Goal: Find specific page/section: Find specific page/section

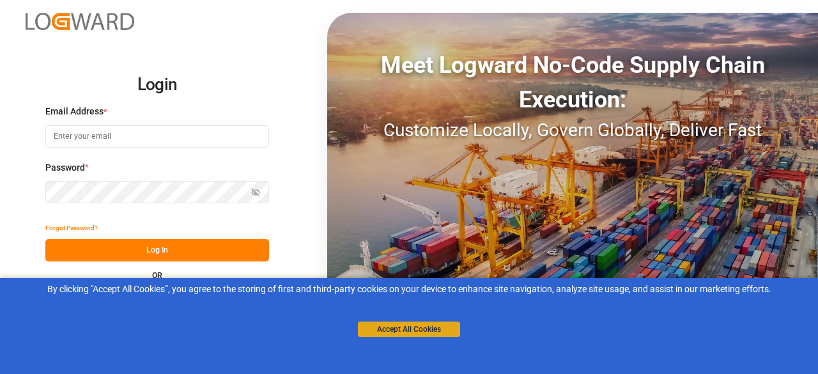
click at [420, 330] on button "Accept All Cookies" at bounding box center [409, 328] width 102 height 15
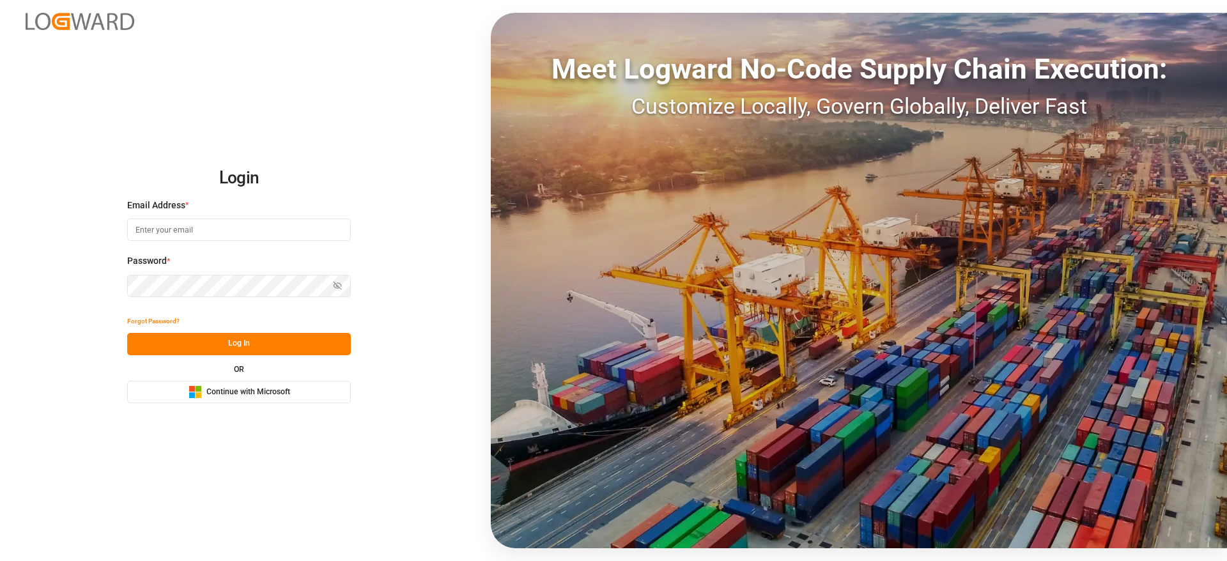
click at [271, 373] on span "Continue with Microsoft" at bounding box center [248, 393] width 84 height 12
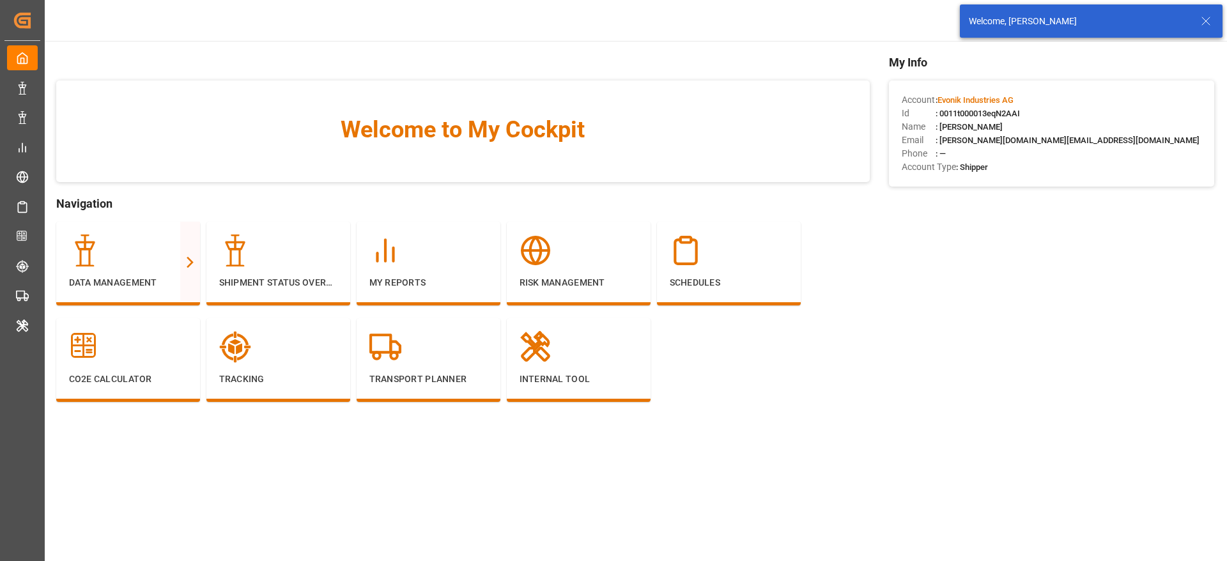
click at [1206, 26] on icon at bounding box center [1205, 20] width 15 height 15
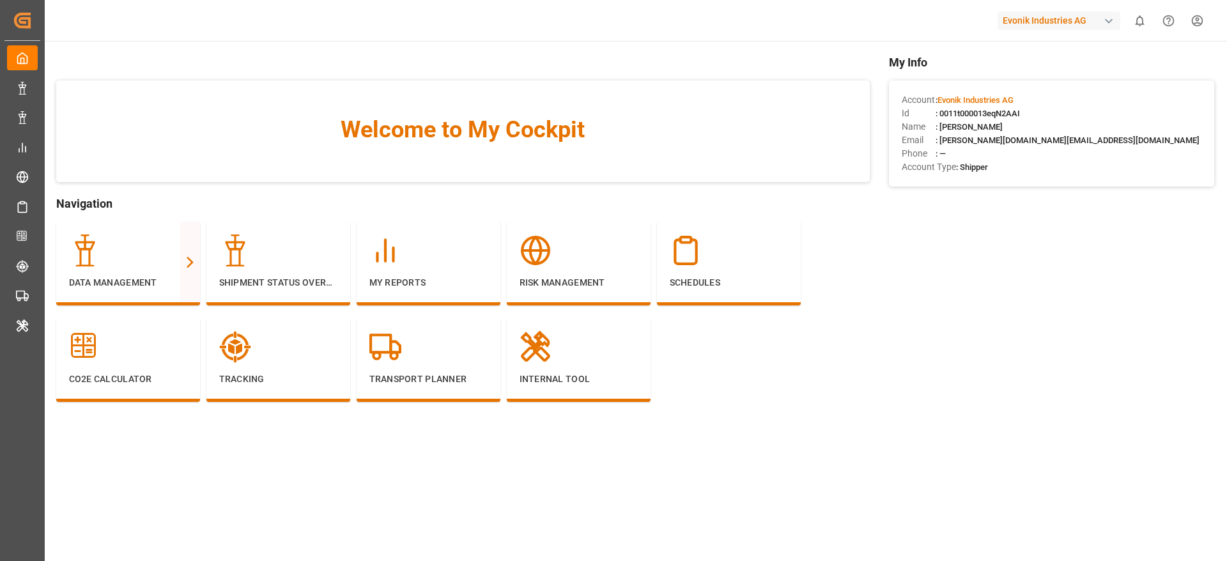
click at [1040, 22] on div "Evonik Industries AG" at bounding box center [1058, 21] width 123 height 19
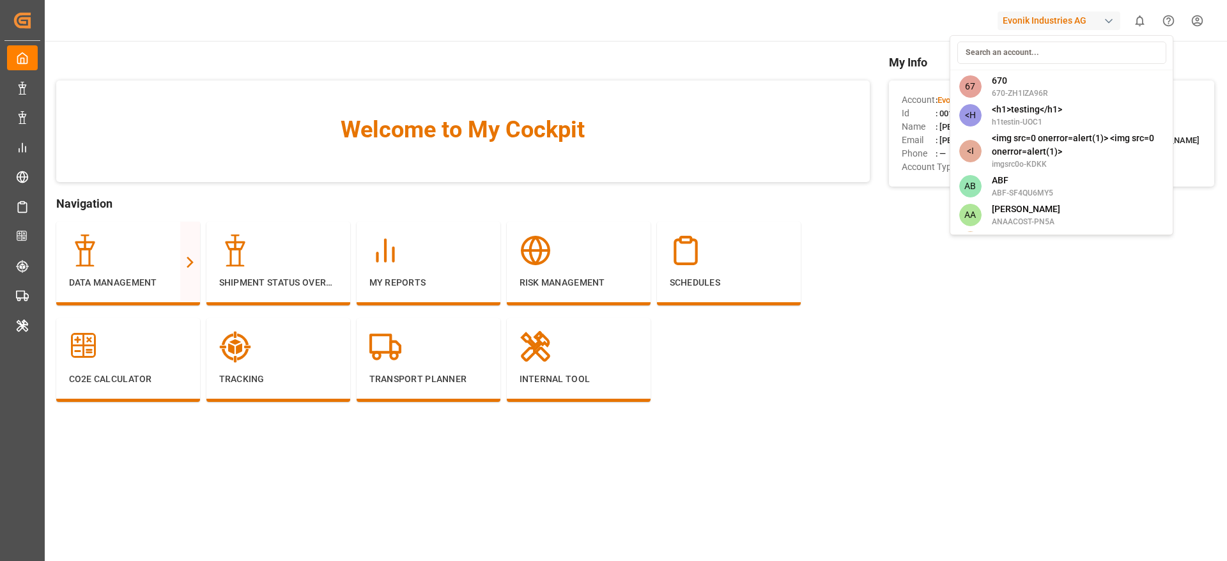
click at [1006, 55] on input at bounding box center [1061, 53] width 209 height 22
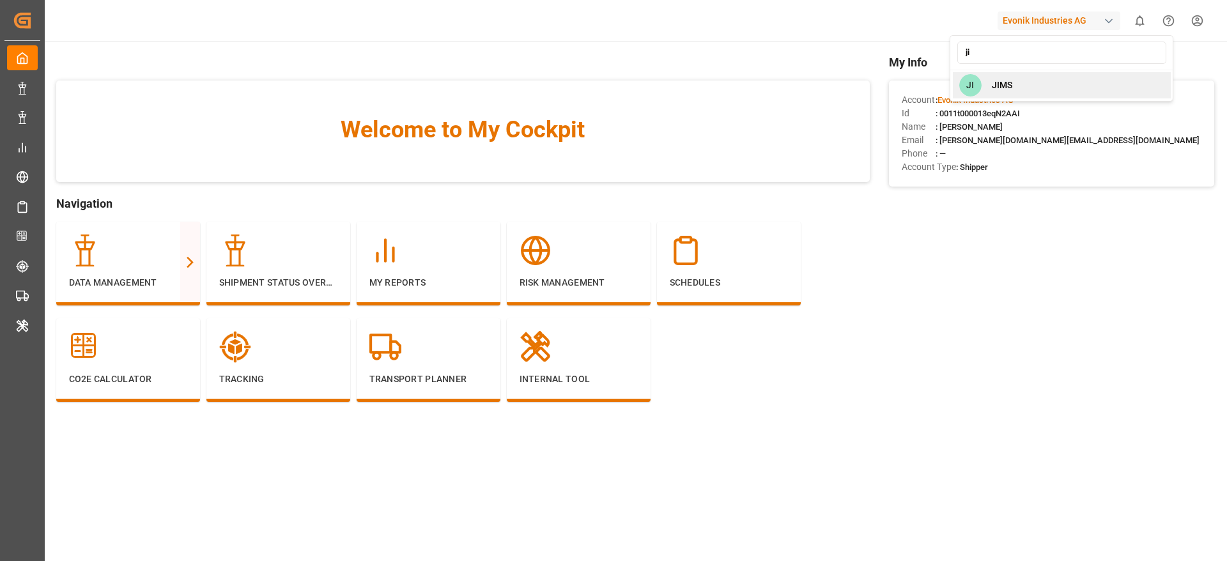
type input "ji"
click at [1015, 96] on div "JI JIMS" at bounding box center [1062, 85] width 218 height 26
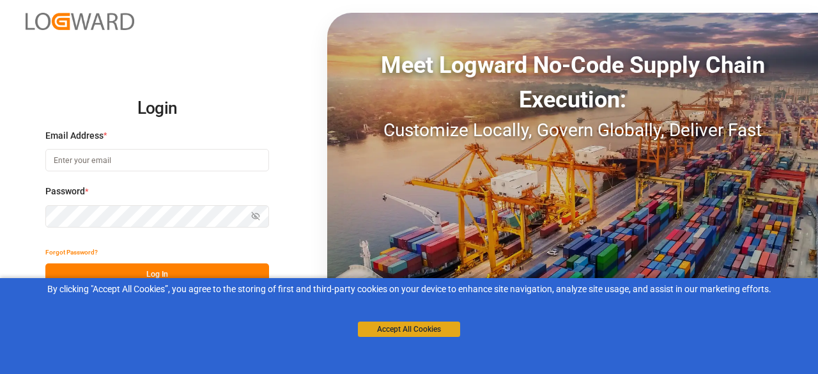
click at [401, 327] on button "Accept All Cookies" at bounding box center [409, 328] width 102 height 15
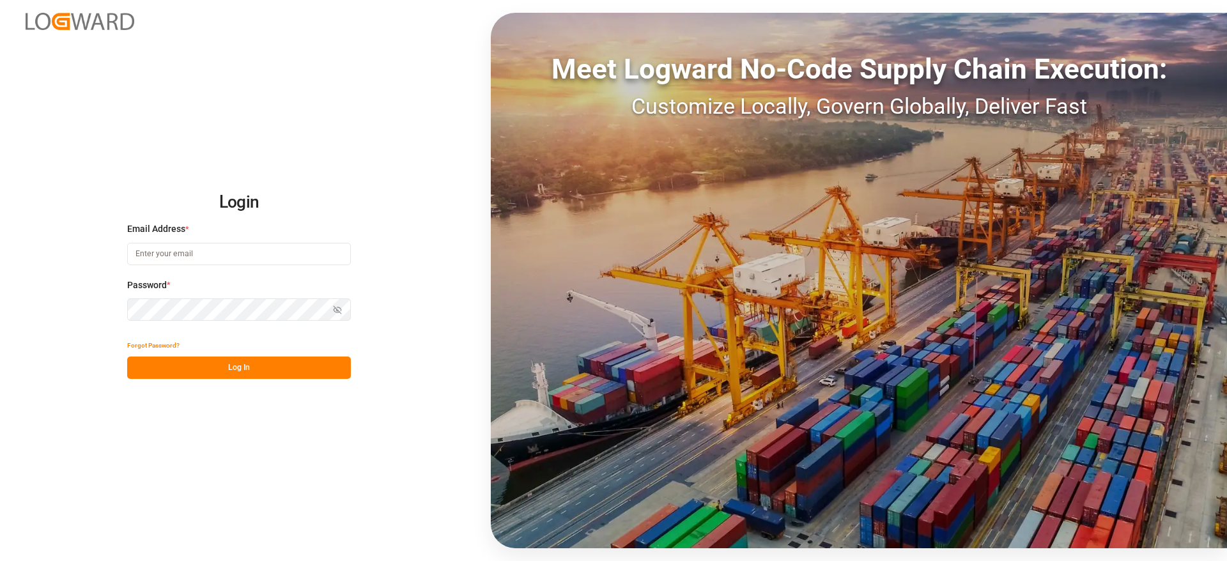
type input "[PERSON_NAME][DOMAIN_NAME][EMAIL_ADDRESS][DOMAIN_NAME]"
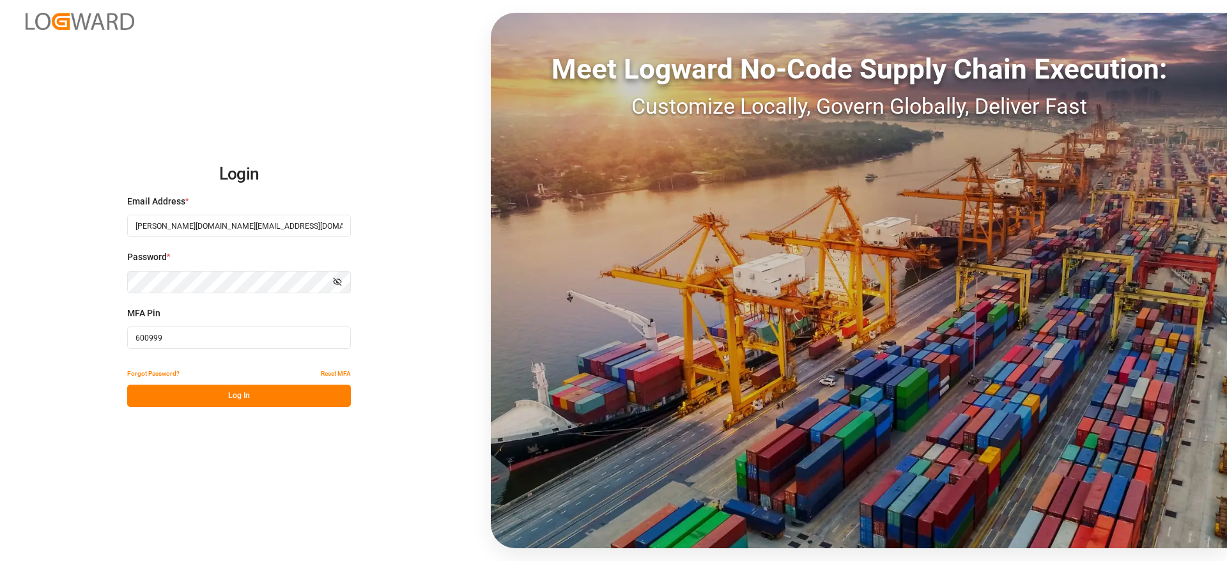
click at [147, 332] on input "600999" at bounding box center [239, 338] width 224 height 22
paste input "434035"
type input "434035"
click at [159, 373] on button "Log In" at bounding box center [239, 396] width 224 height 22
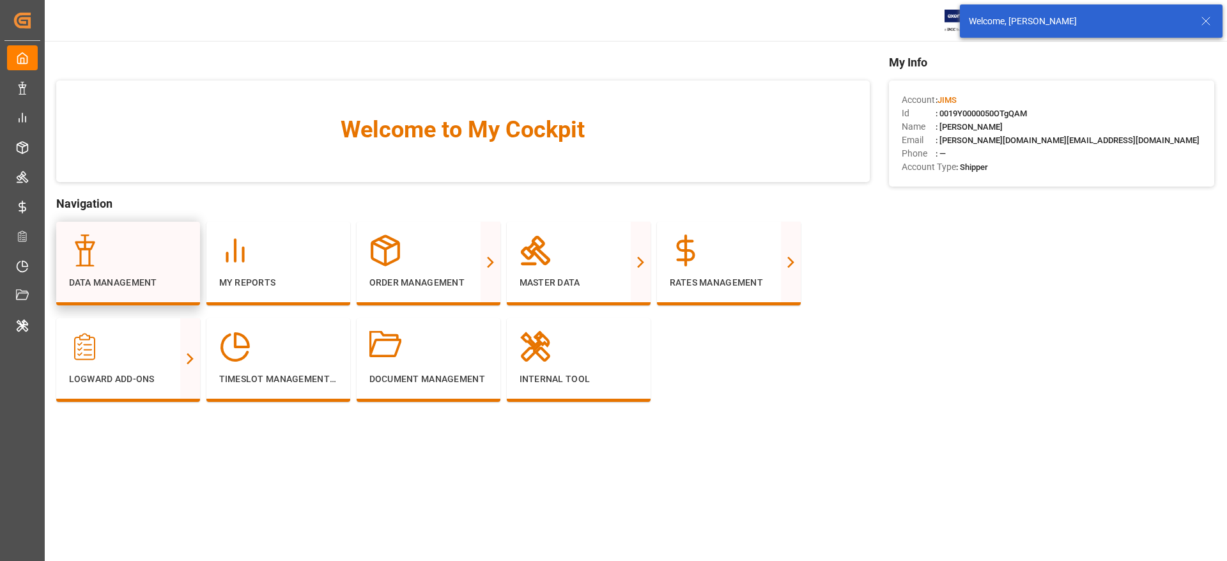
click at [124, 281] on p "Data Management" at bounding box center [128, 282] width 118 height 13
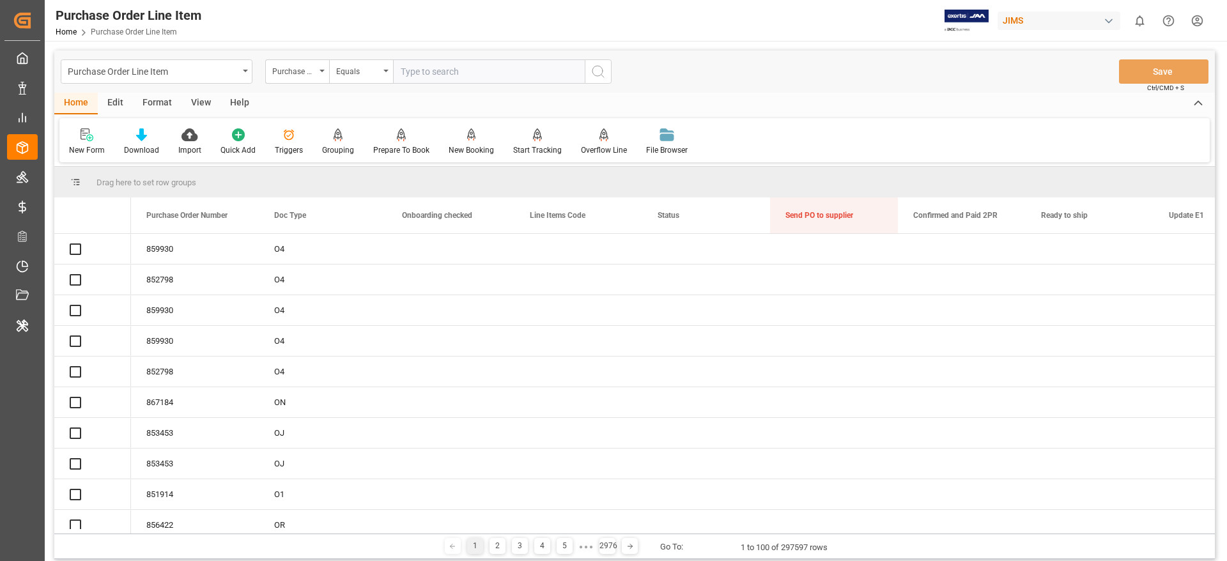
click at [150, 74] on div "Purchase Order Line Item" at bounding box center [153, 71] width 171 height 16
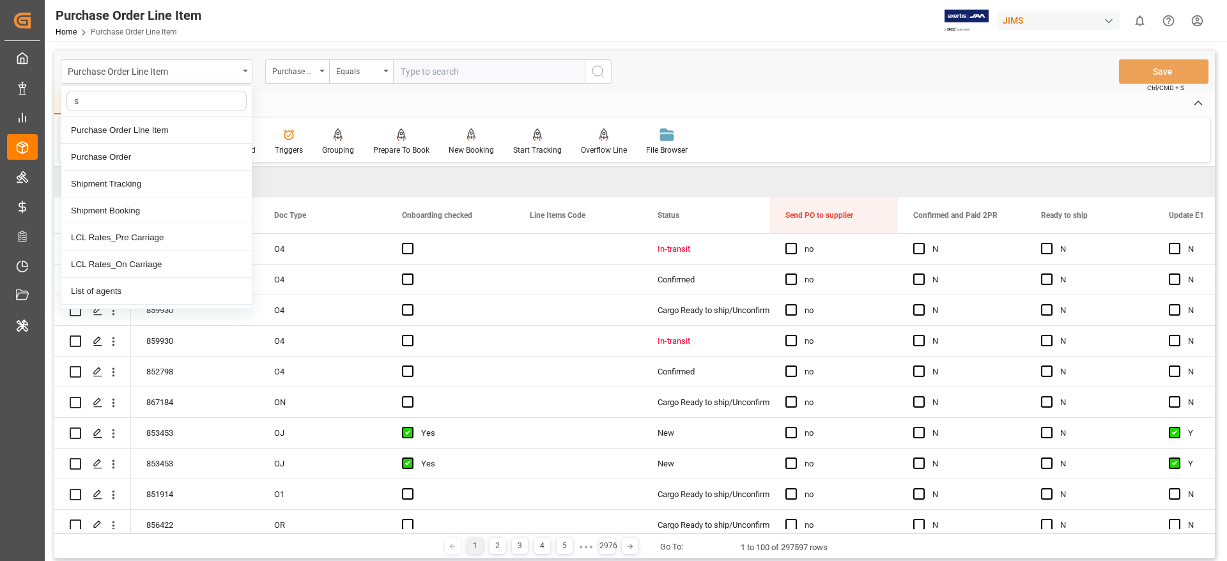
type input "sk"
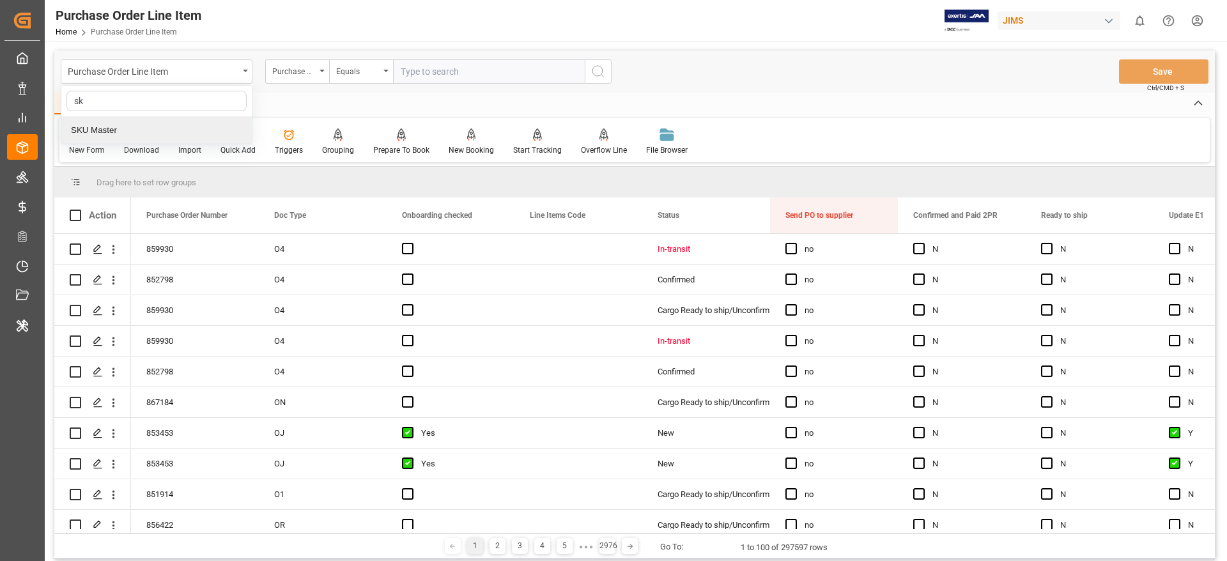
click at [132, 132] on div "SKU Master" at bounding box center [156, 130] width 190 height 27
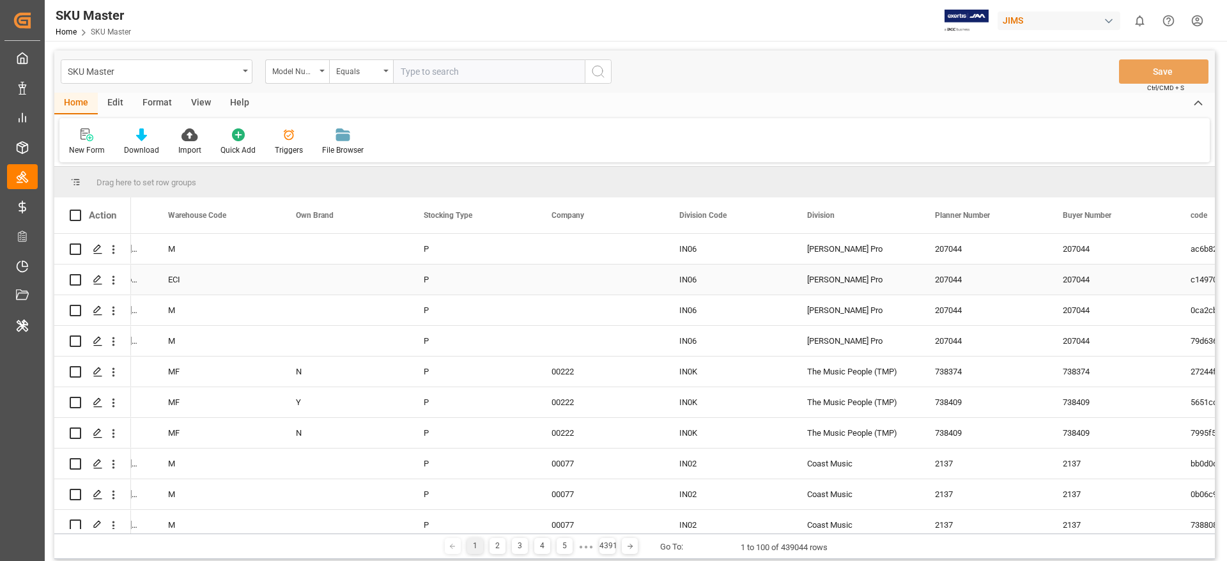
scroll to position [0, 794]
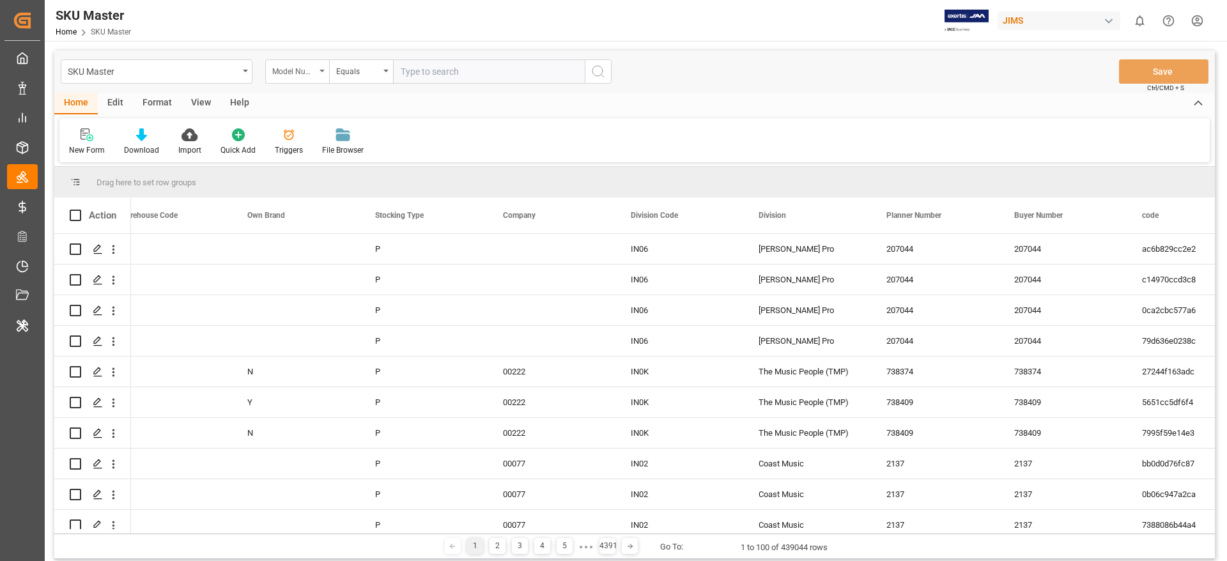
click at [318, 71] on div "Model Number" at bounding box center [297, 71] width 64 height 24
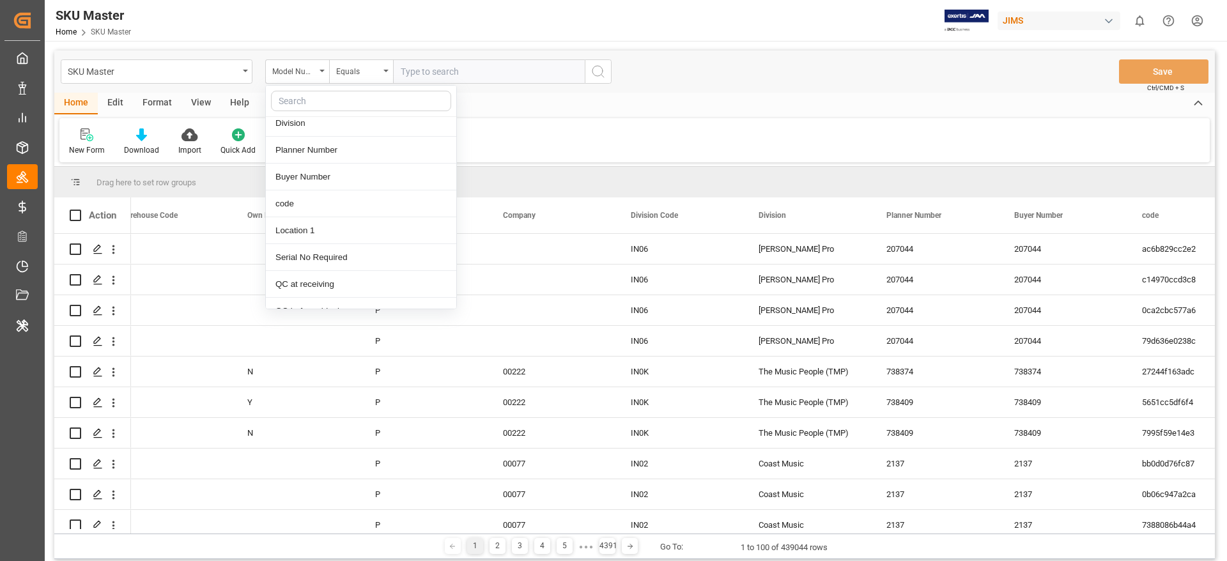
scroll to position [0, 0]
click at [522, 147] on div "New Form Download Import Quick Add Triggers File Browser" at bounding box center [634, 140] width 1150 height 44
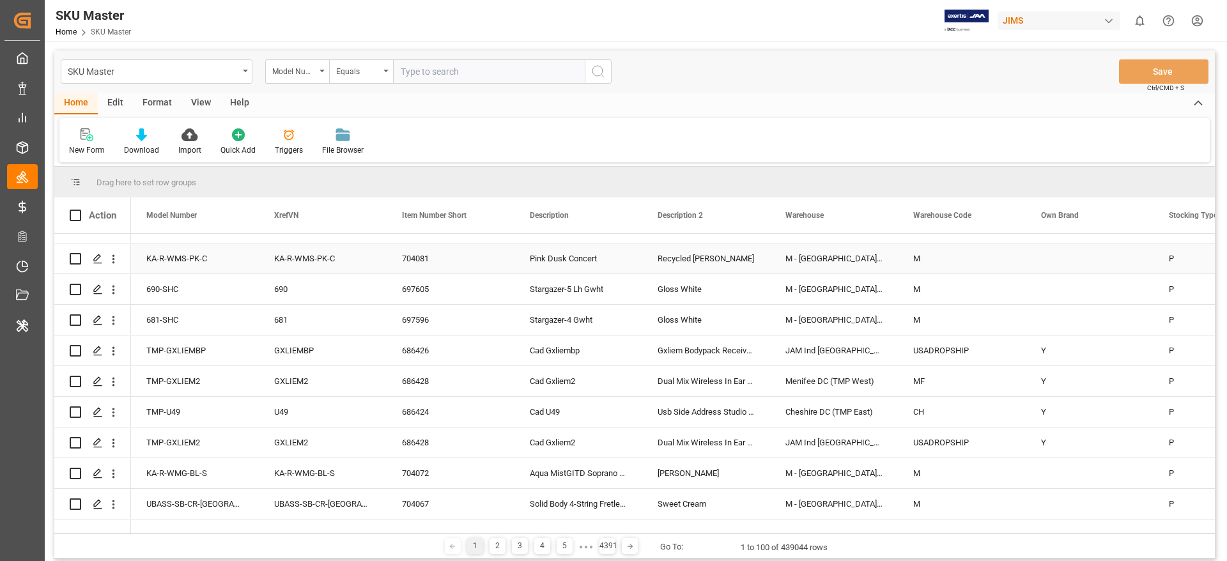
scroll to position [1256, 0]
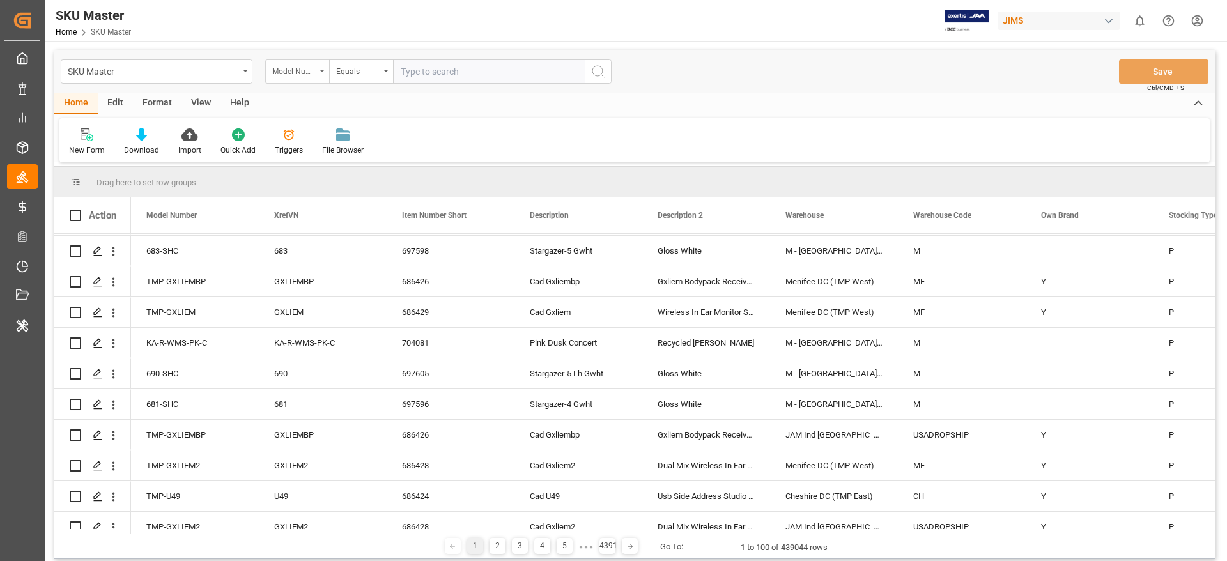
click at [299, 70] on div "Model Number" at bounding box center [293, 70] width 43 height 15
click at [295, 186] on div "Item Number Short" at bounding box center [361, 184] width 190 height 27
click at [428, 64] on input "text" at bounding box center [489, 71] width 192 height 24
paste input "38749"
type input "38749"
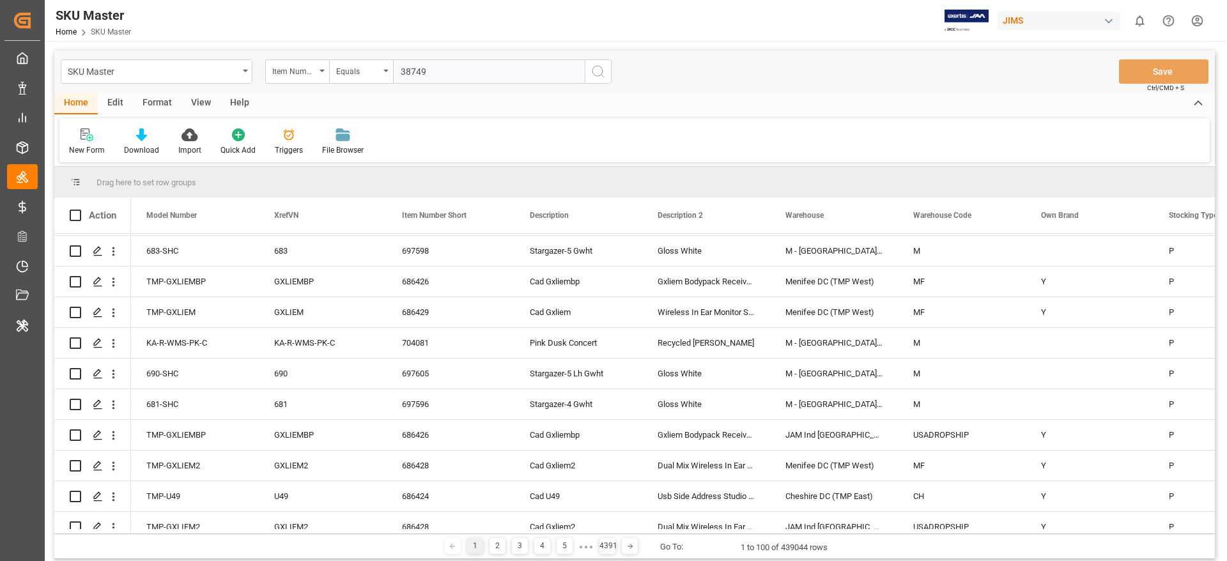
click at [608, 73] on button "search button" at bounding box center [598, 71] width 27 height 24
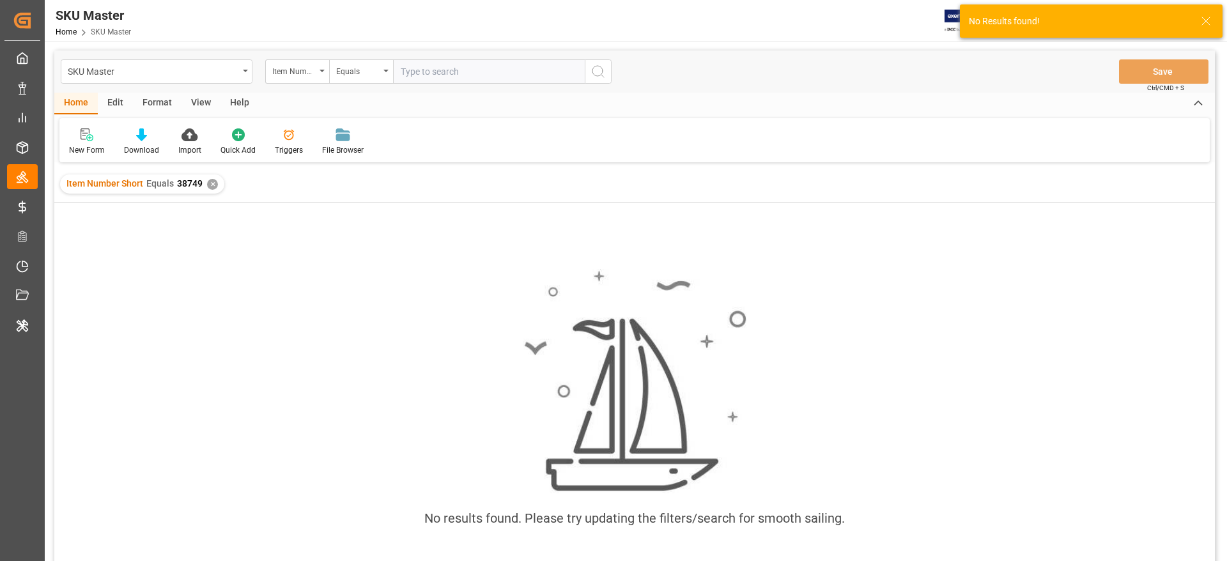
click at [211, 187] on div "✕" at bounding box center [212, 184] width 11 height 11
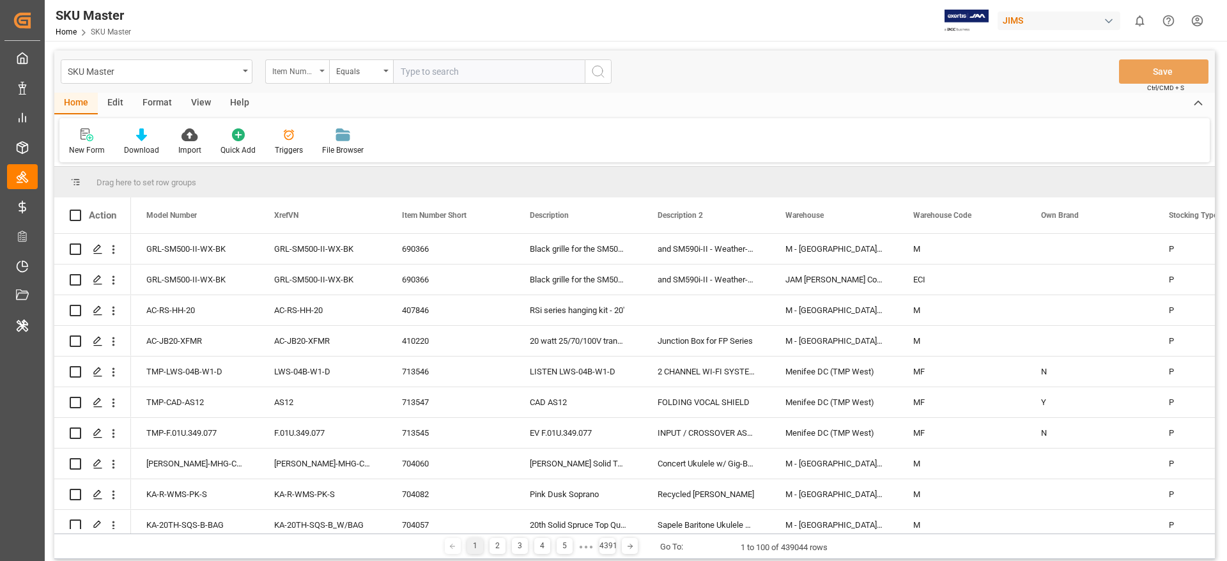
click at [303, 71] on div "Item Number Short" at bounding box center [293, 70] width 43 height 15
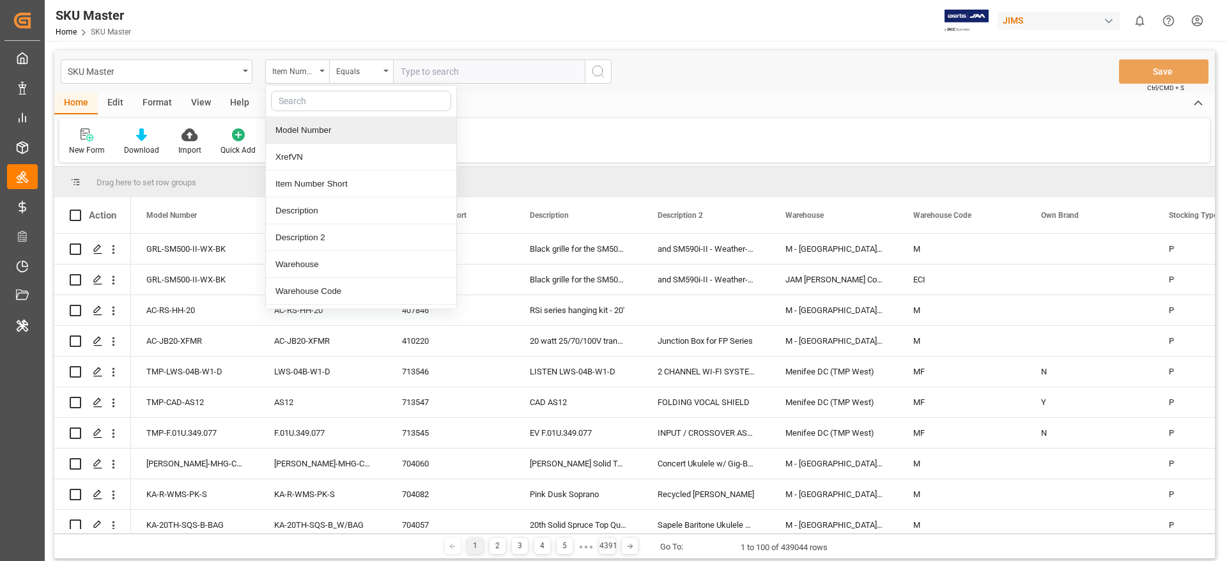
click at [303, 128] on div "Model Number" at bounding box center [361, 130] width 190 height 27
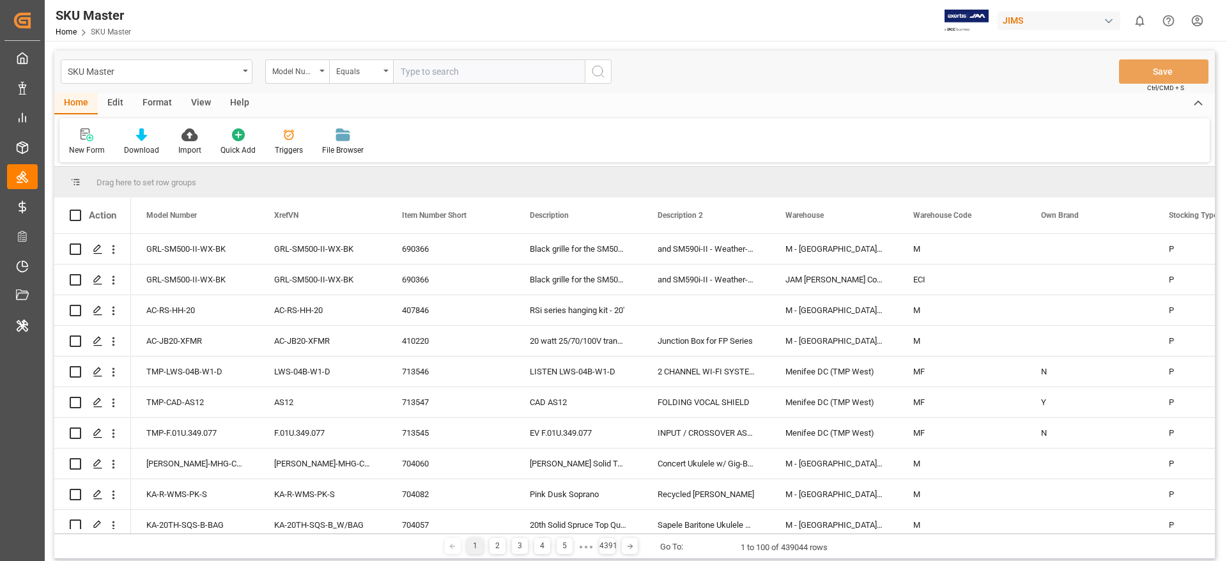
click at [411, 81] on input "text" at bounding box center [489, 71] width 192 height 24
paste input "#10"
type input "#10"
click at [594, 74] on circle "search button" at bounding box center [597, 71] width 10 height 10
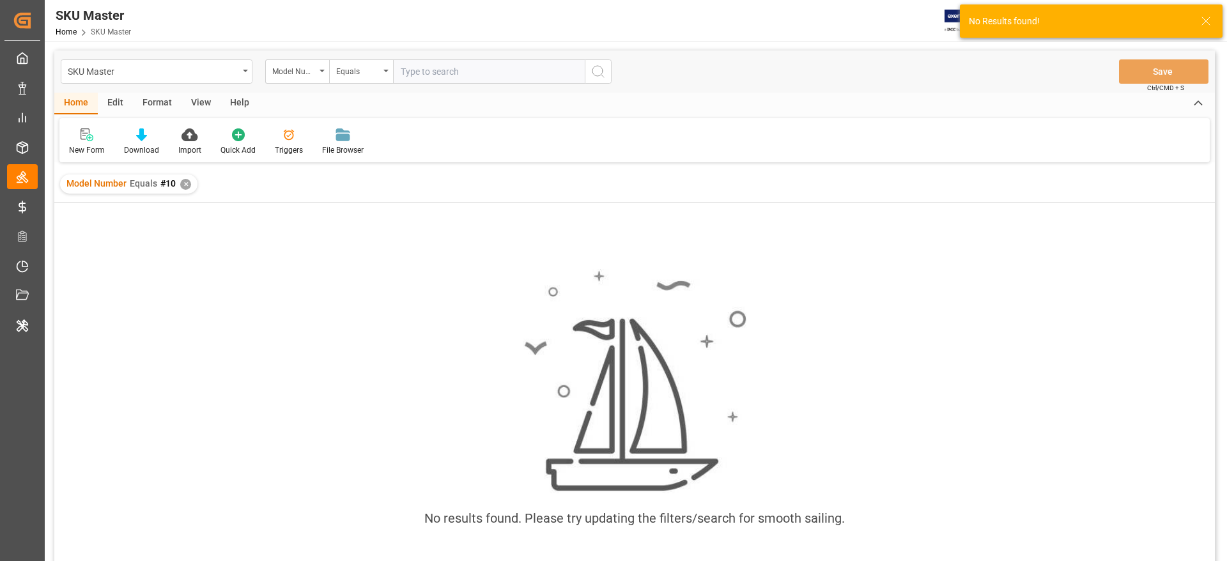
click at [180, 183] on div "✕" at bounding box center [185, 184] width 11 height 11
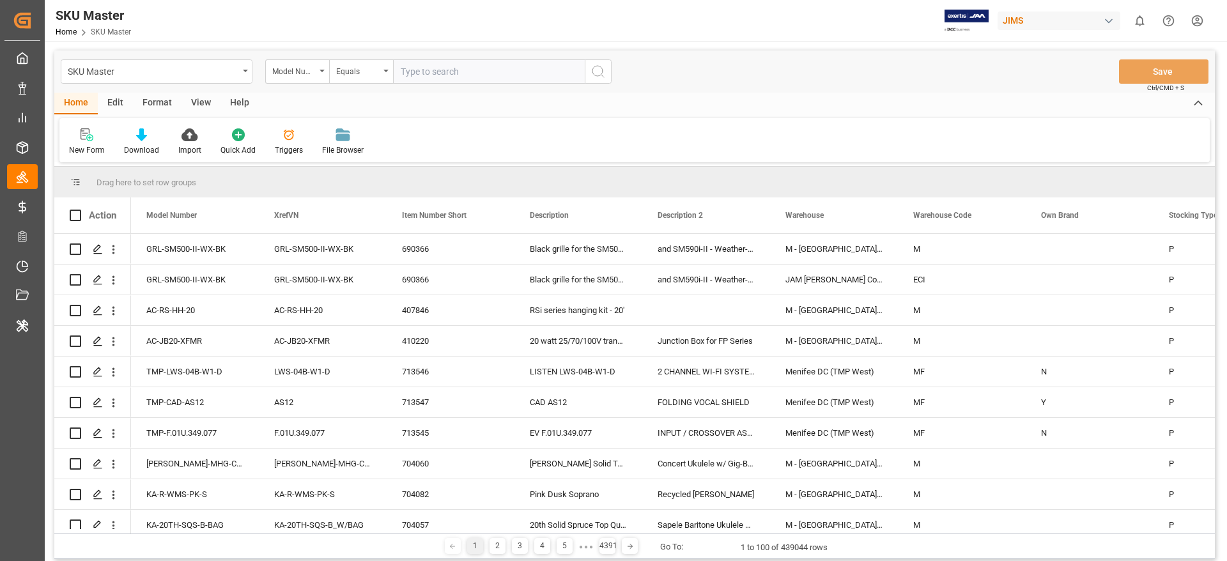
click at [433, 75] on input "text" at bounding box center [489, 71] width 192 height 24
paste input "#10"
type input "10"
click at [600, 65] on icon "search button" at bounding box center [597, 71] width 15 height 15
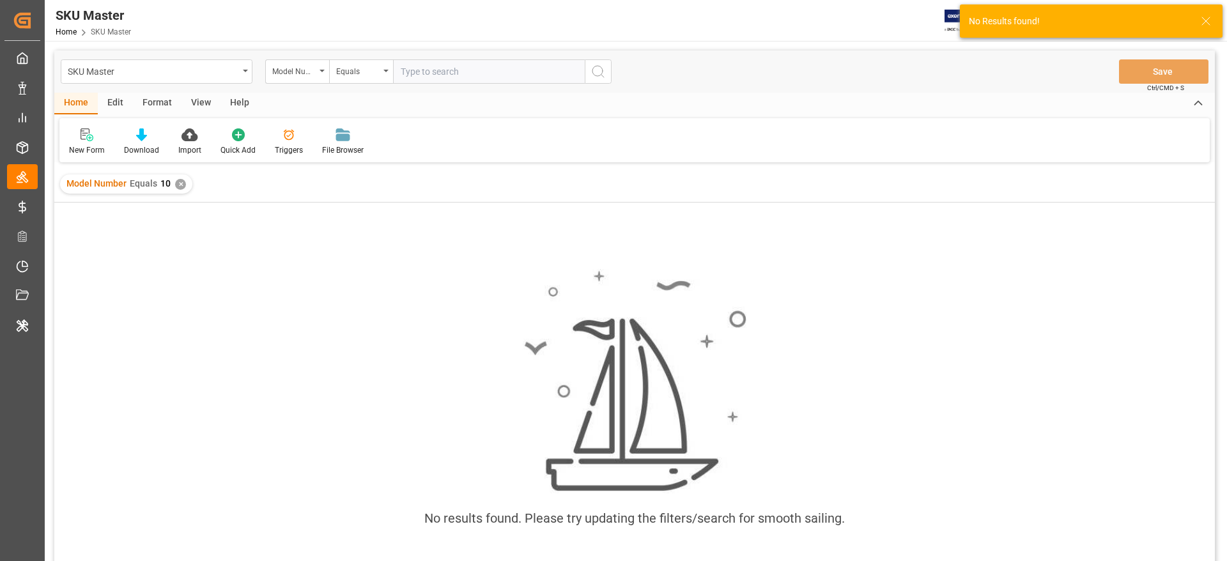
click at [180, 184] on div "✕" at bounding box center [180, 184] width 11 height 11
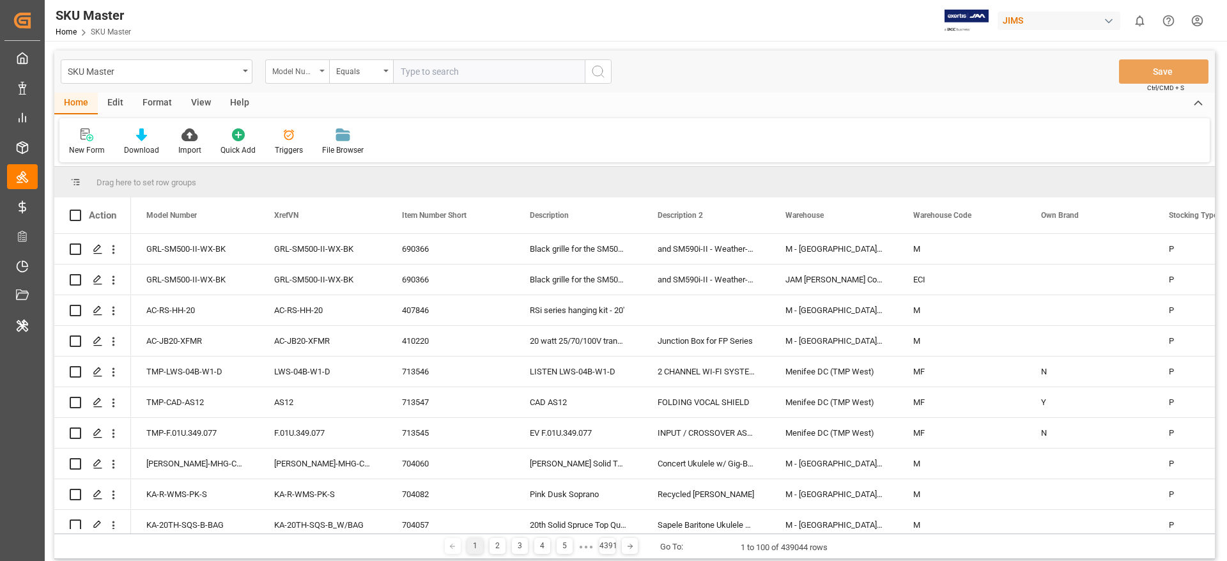
click at [300, 70] on div "Model Number" at bounding box center [293, 70] width 43 height 15
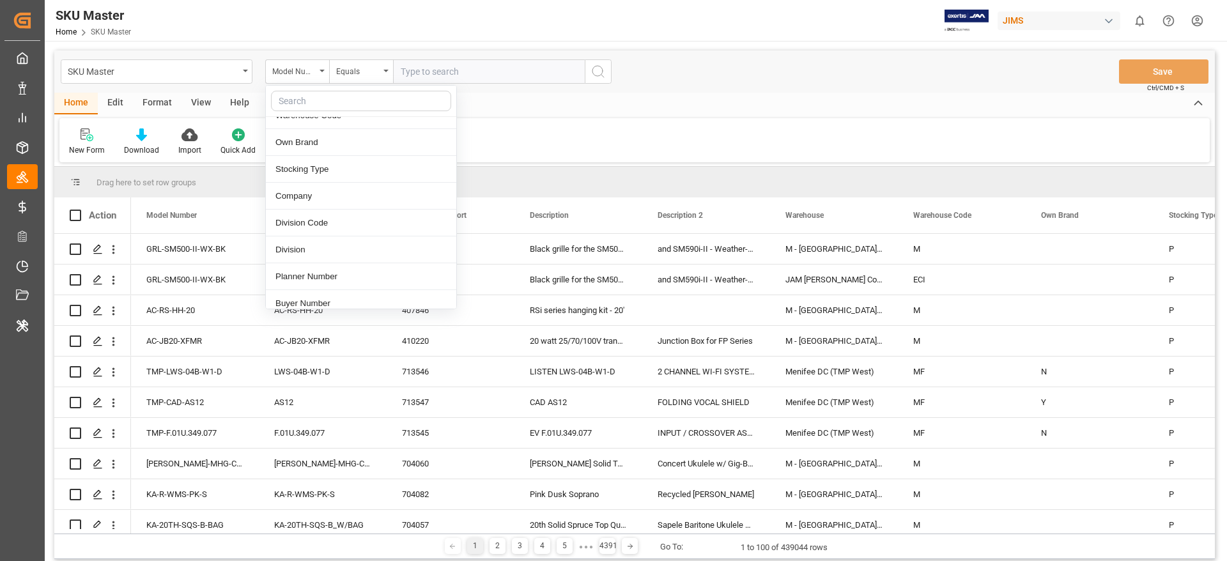
scroll to position [203, 0]
click at [307, 256] on div "Planner Number" at bounding box center [361, 249] width 190 height 27
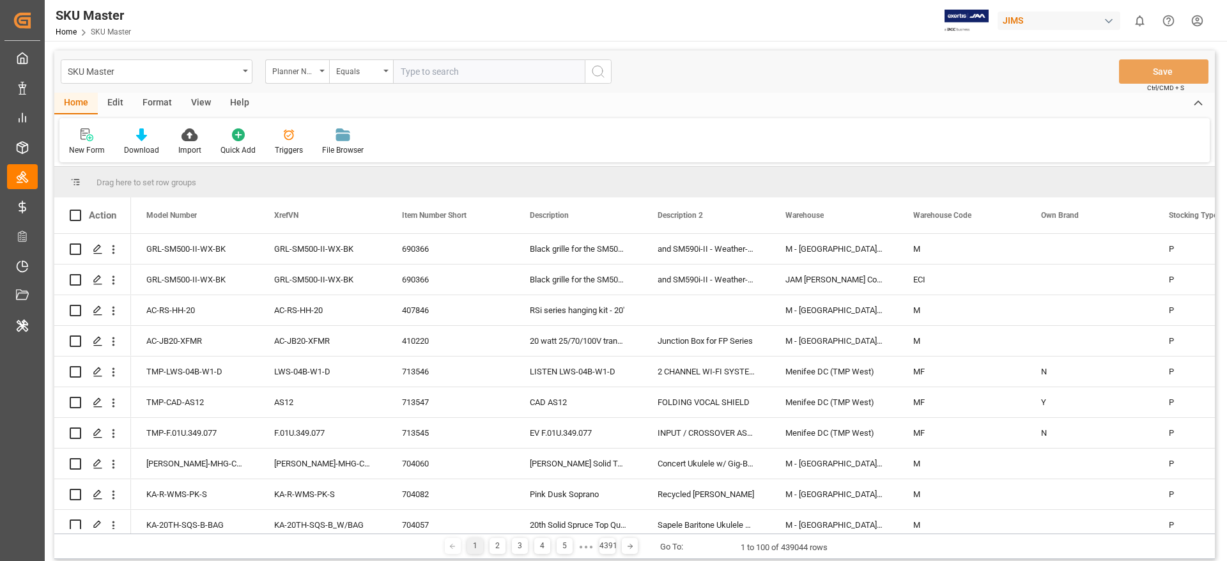
paste input "533975"
click at [410, 72] on input "text" at bounding box center [489, 71] width 192 height 24
type input "533975"
click at [597, 72] on icon "search button" at bounding box center [597, 71] width 15 height 15
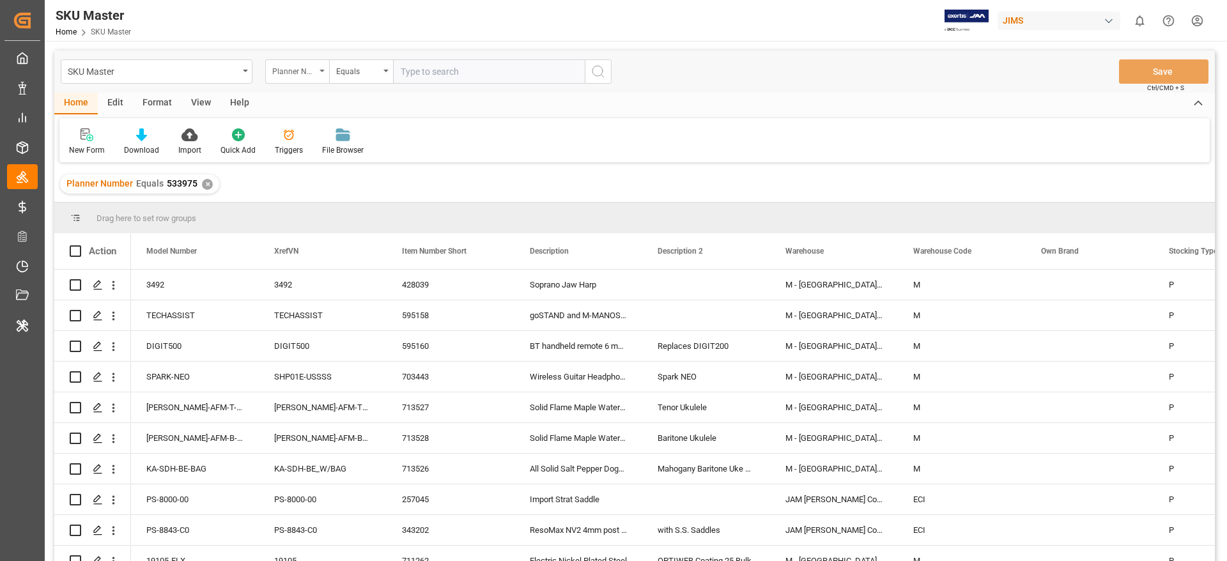
click at [315, 74] on div "Planner Number" at bounding box center [293, 70] width 43 height 15
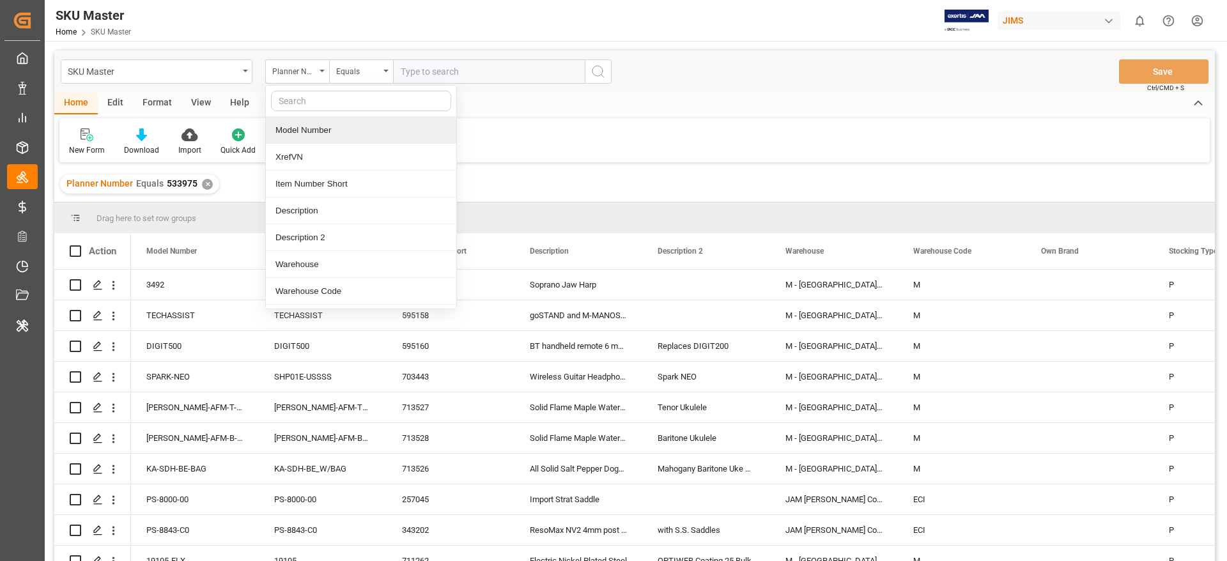
click at [300, 137] on div "Model Number" at bounding box center [361, 130] width 190 height 27
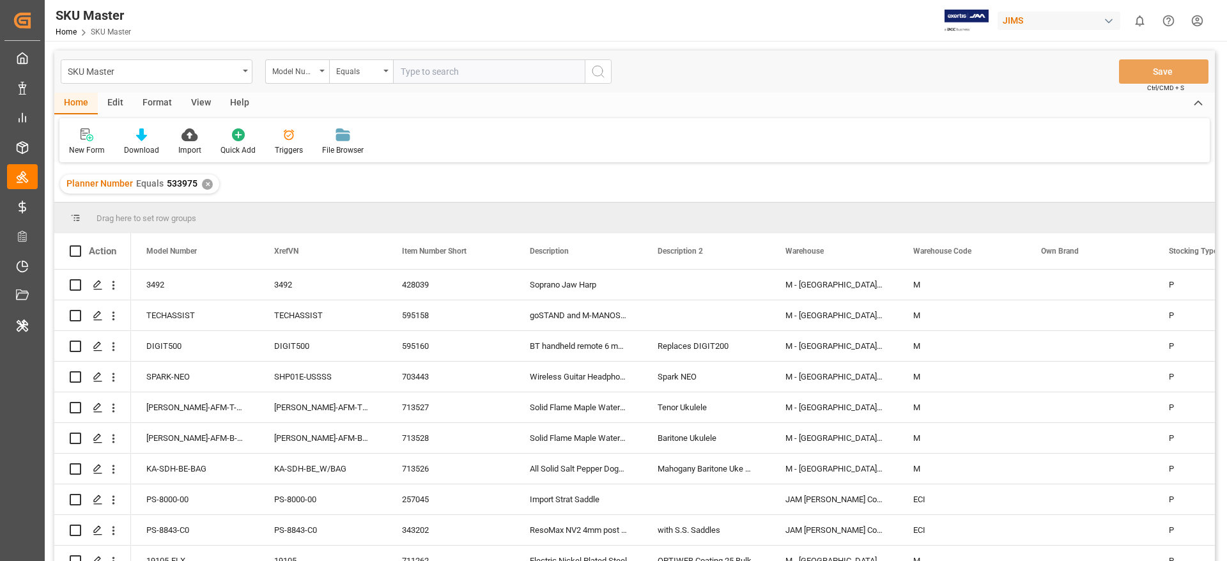
click at [444, 73] on input "text" at bounding box center [489, 71] width 192 height 24
click at [288, 69] on div "Model Number" at bounding box center [293, 70] width 43 height 15
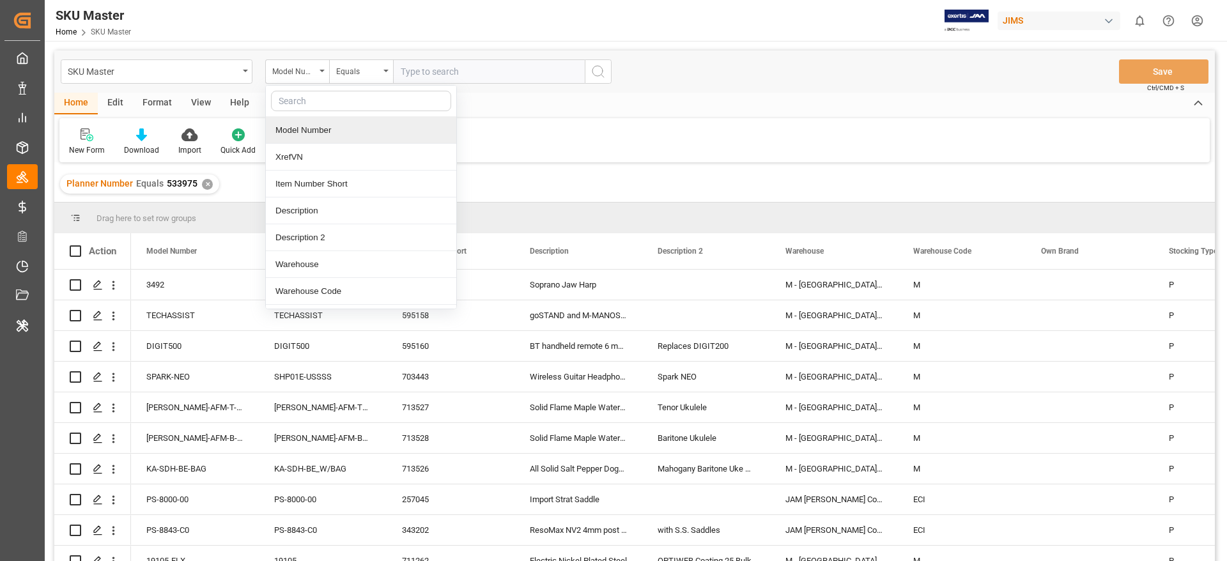
click at [202, 183] on div "✕" at bounding box center [207, 184] width 11 height 11
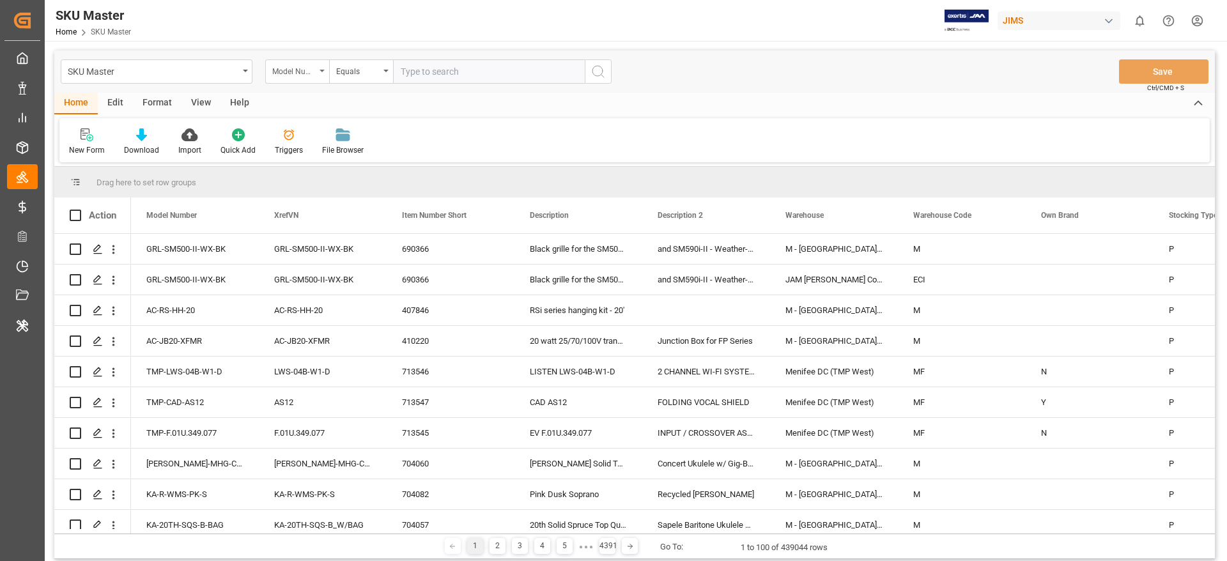
click at [295, 63] on div "Model Number" at bounding box center [293, 70] width 43 height 15
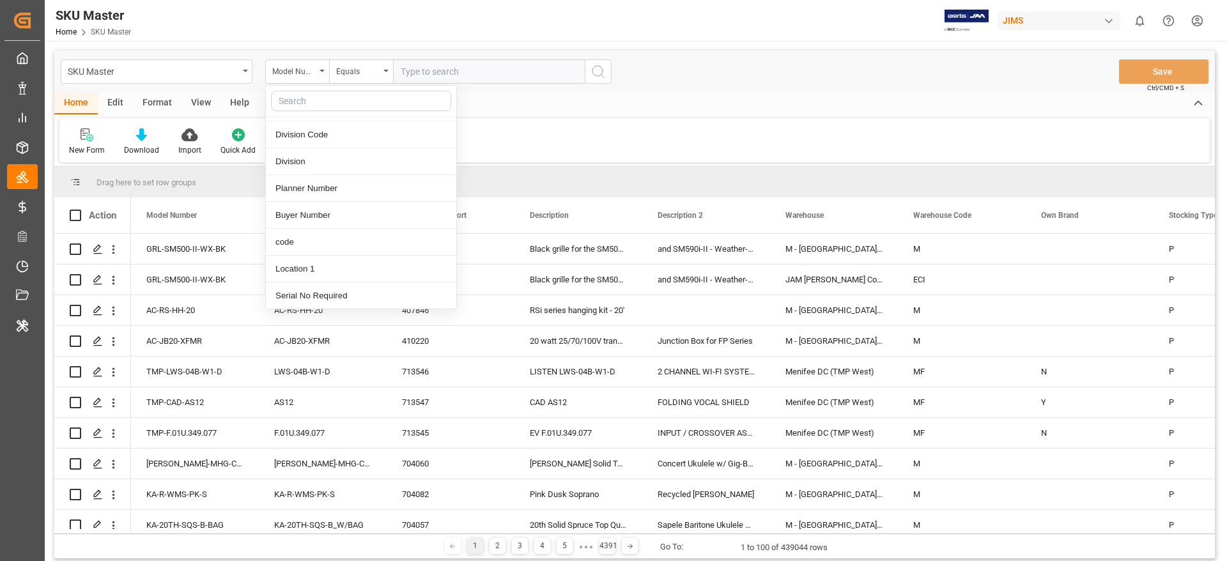
scroll to position [265, 0]
click at [311, 187] on div "Planner Number" at bounding box center [361, 187] width 190 height 27
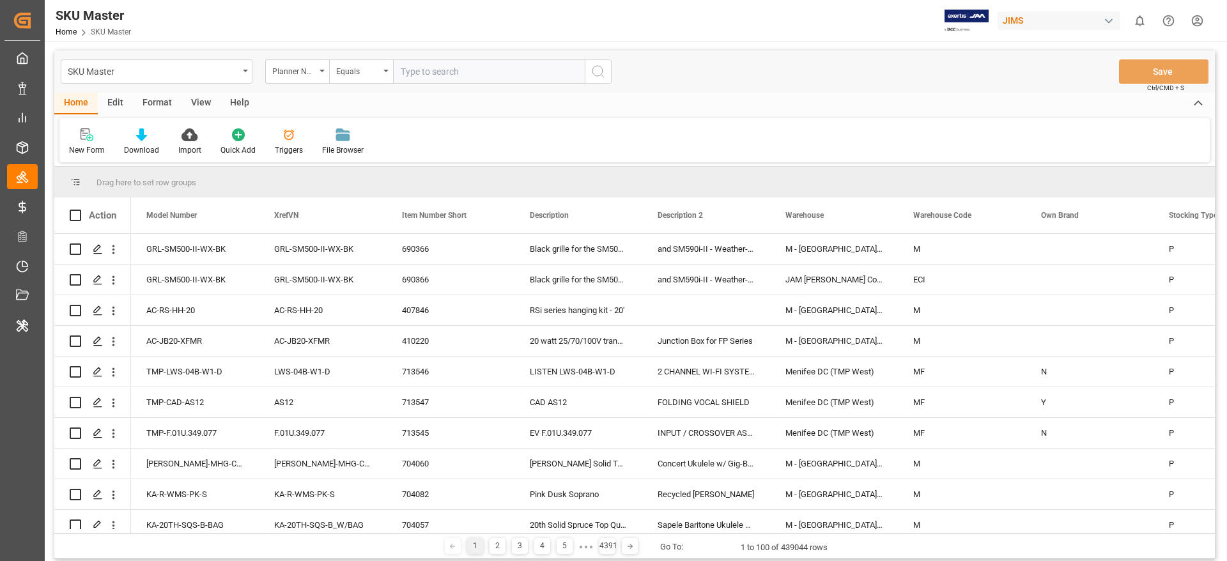
paste input "533975"
click at [465, 71] on input "533975" at bounding box center [489, 71] width 192 height 24
type input "533975"
click at [594, 70] on icon "search button" at bounding box center [597, 71] width 15 height 15
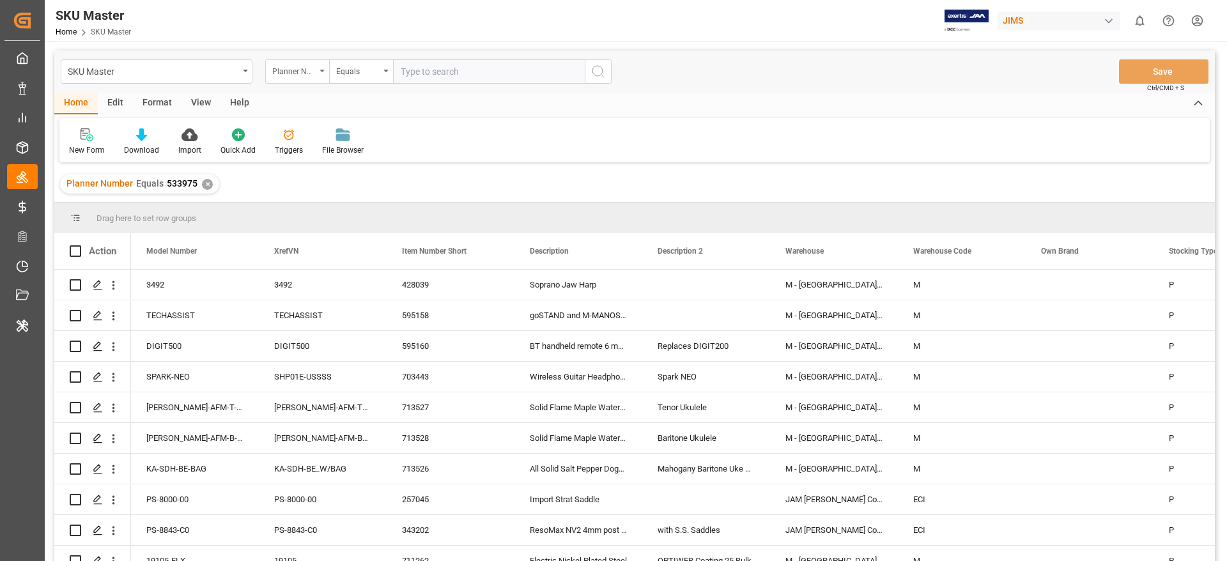
click at [312, 81] on div "Planner Number" at bounding box center [297, 71] width 64 height 24
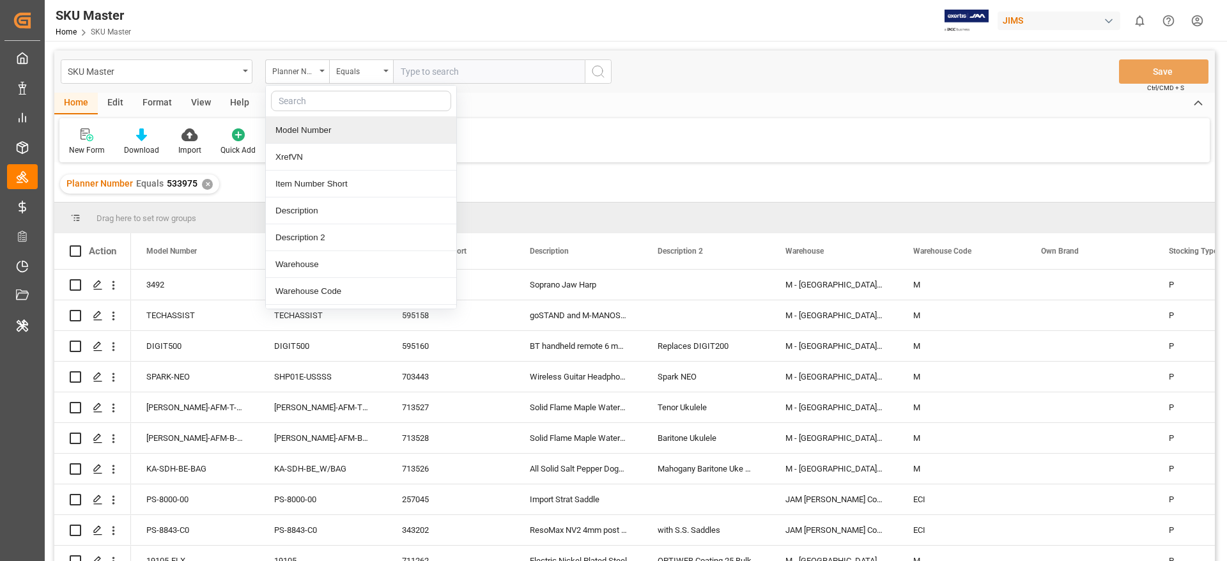
click at [307, 128] on div "Model Number" at bounding box center [361, 130] width 190 height 27
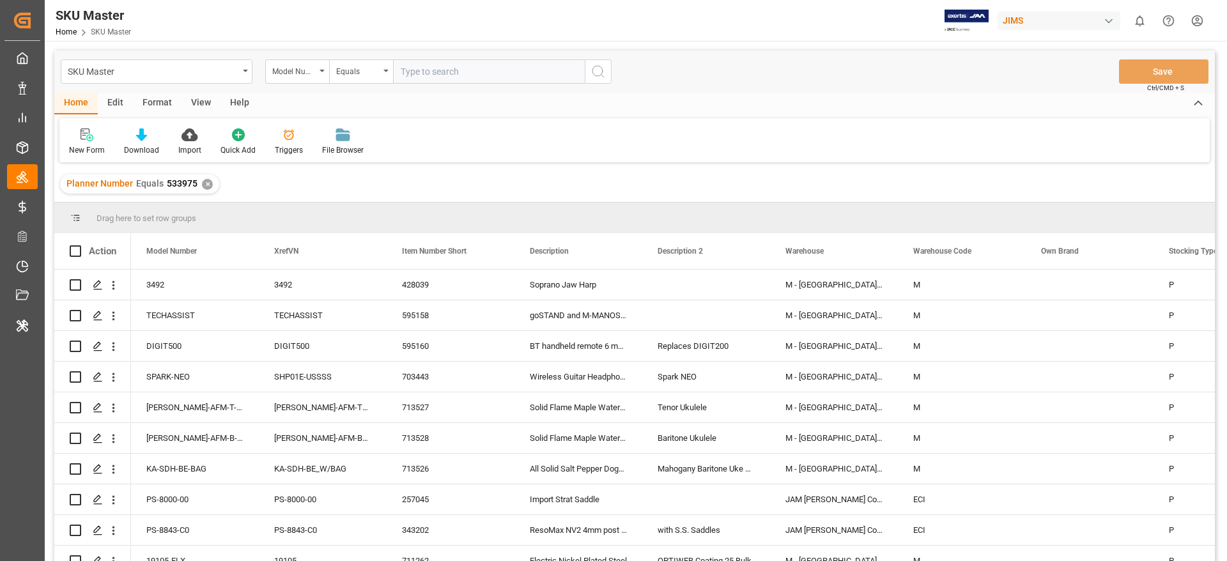
click at [415, 73] on input "text" at bounding box center [489, 71] width 192 height 24
type input "#"
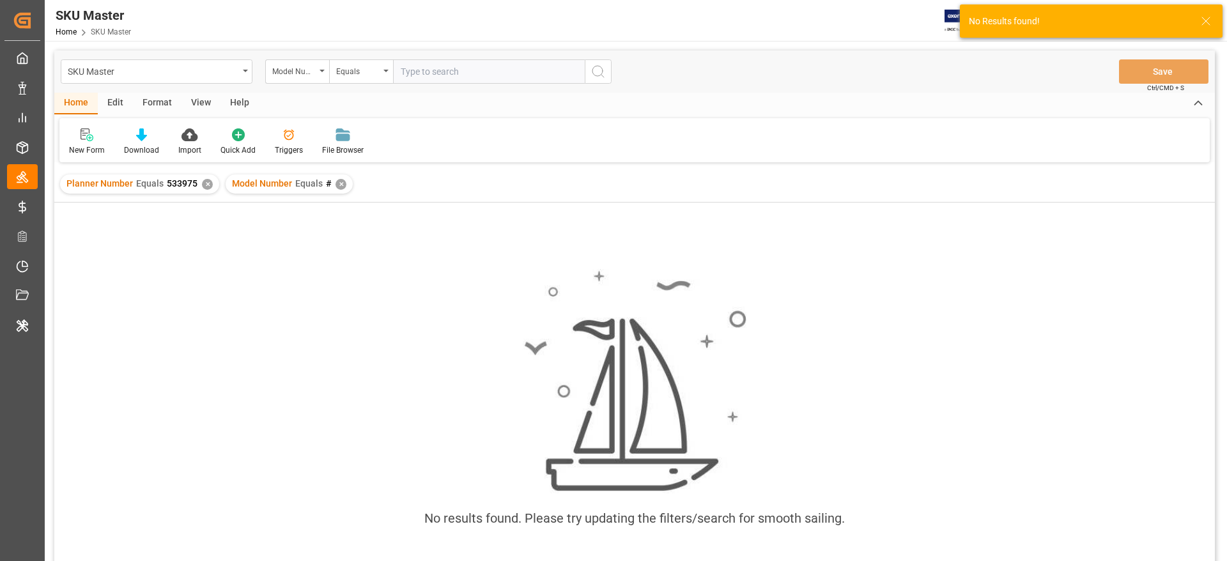
click at [205, 187] on div "✕" at bounding box center [207, 184] width 11 height 11
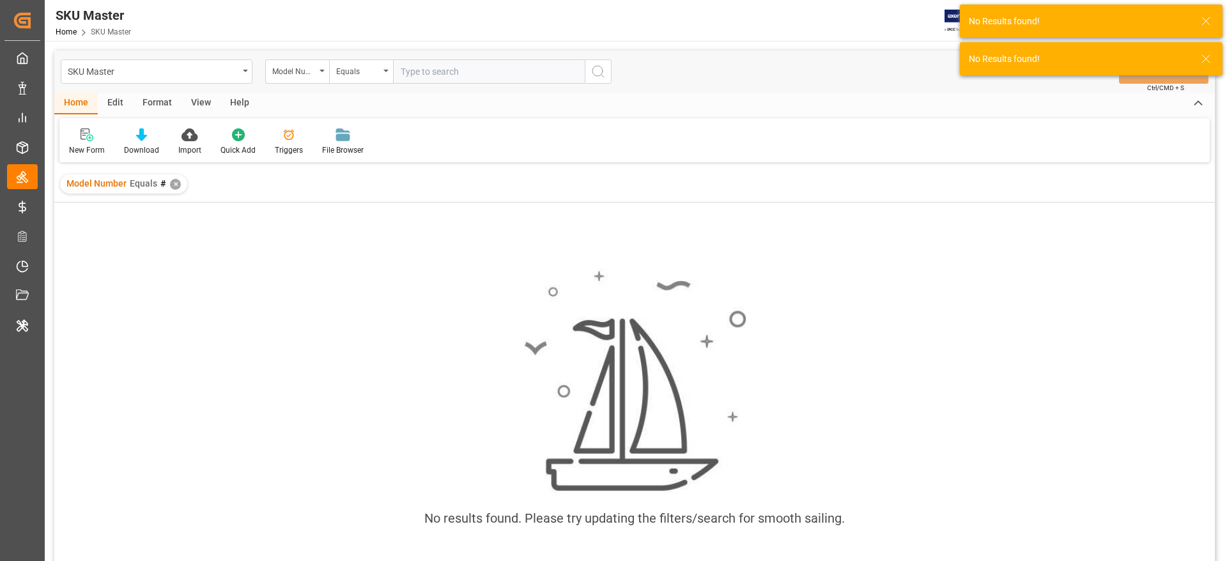
click at [173, 183] on div "✕" at bounding box center [175, 184] width 11 height 11
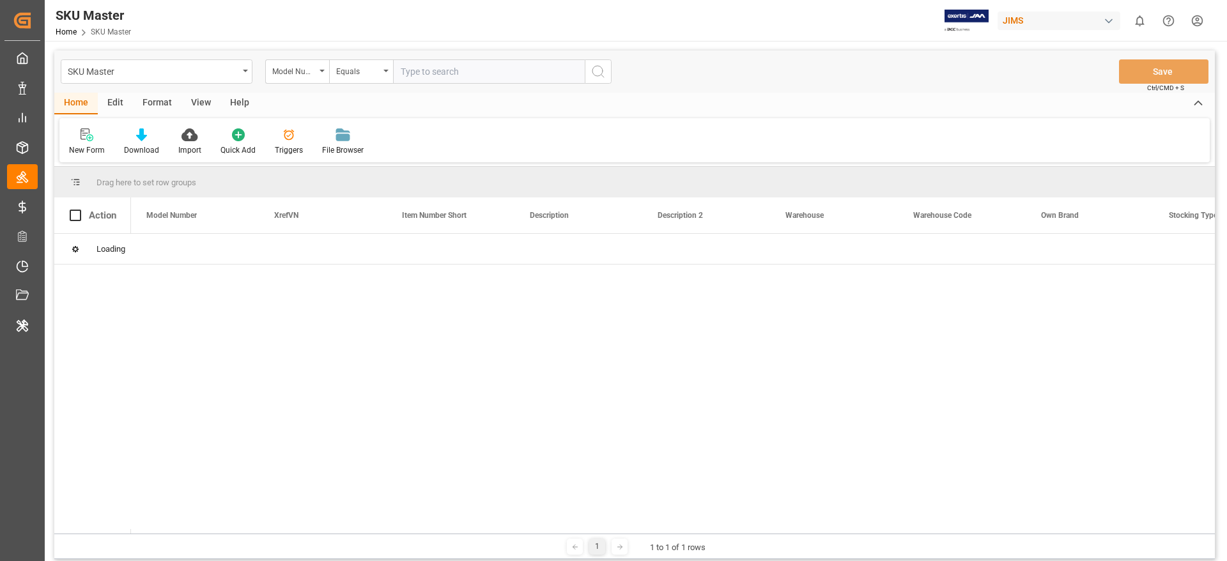
click at [437, 75] on input "text" at bounding box center [489, 71] width 192 height 24
paste input "#T2BK"
type input "#T2BK"
click at [598, 72] on icon "search button" at bounding box center [597, 71] width 15 height 15
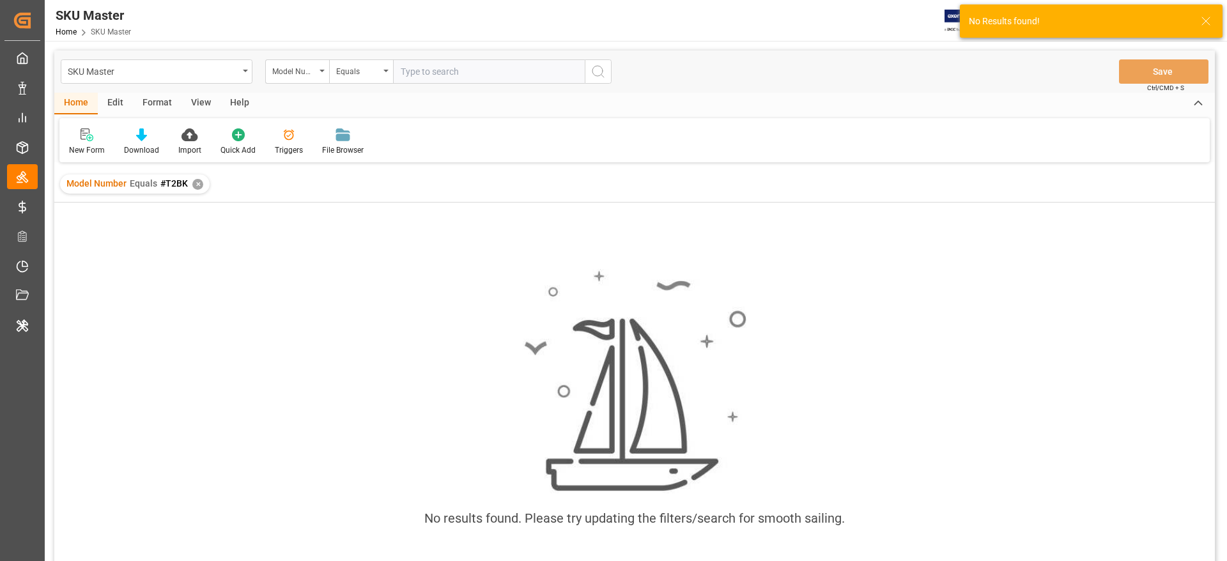
click at [196, 187] on div "✕" at bounding box center [197, 184] width 11 height 11
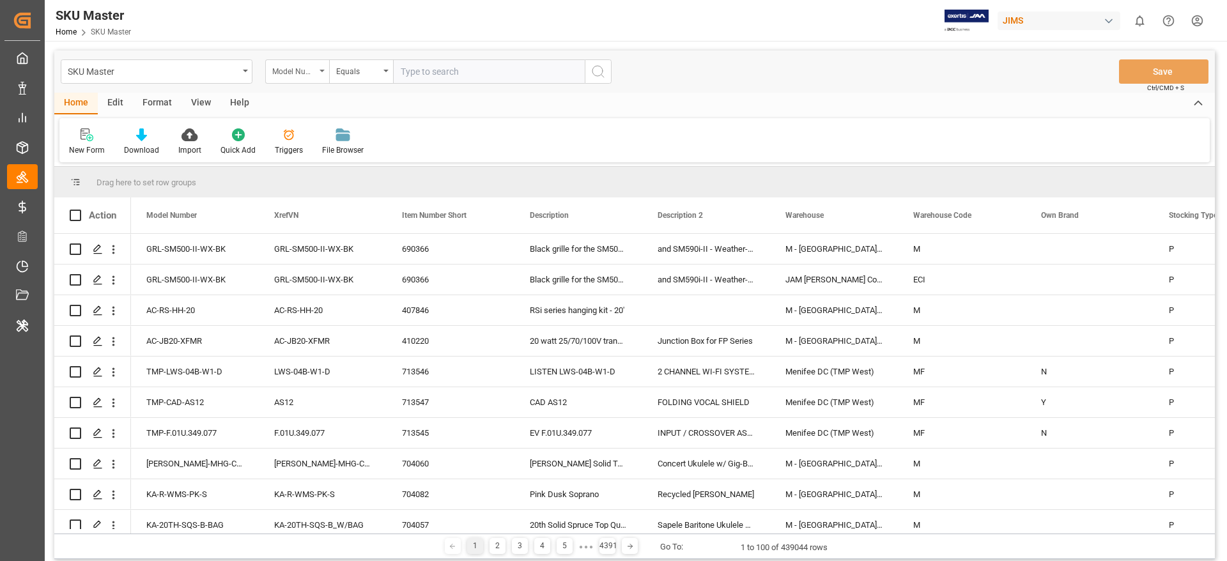
click at [297, 69] on div "Model Number" at bounding box center [293, 70] width 43 height 15
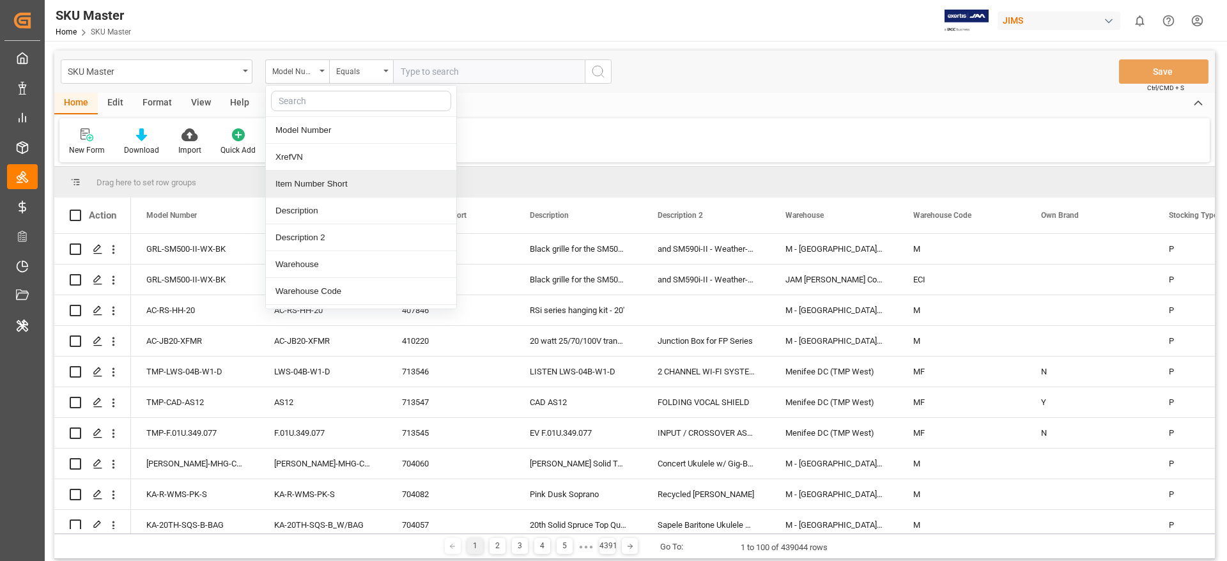
click at [314, 185] on div "Item Number Short" at bounding box center [361, 184] width 190 height 27
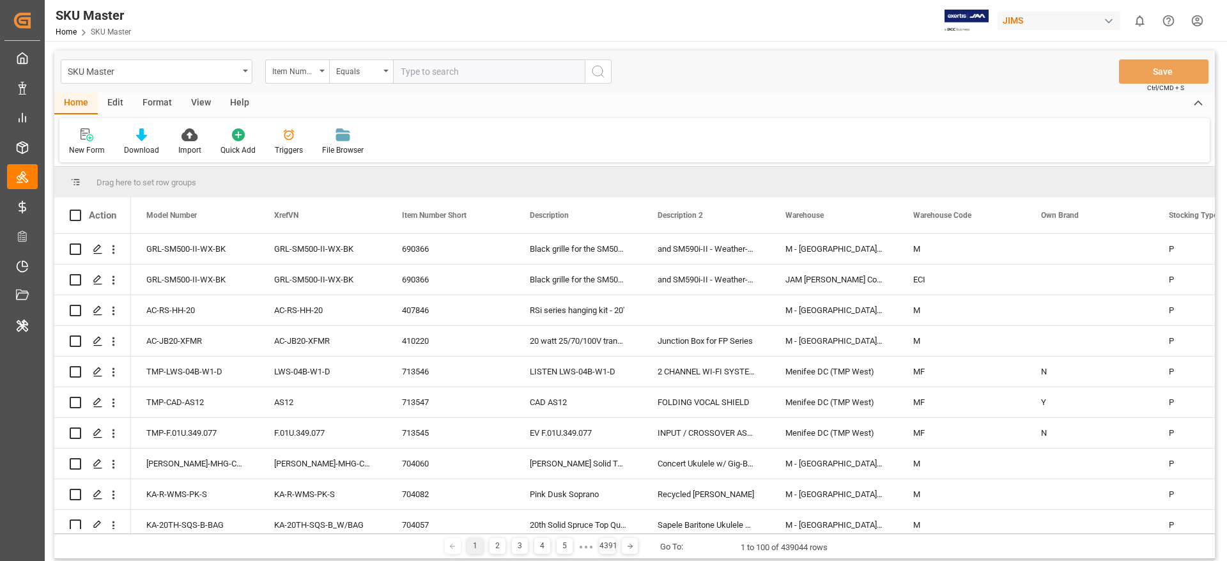
click at [429, 71] on input "text" at bounding box center [489, 71] width 192 height 24
paste input "#10"
type input "#10"
click at [599, 73] on icon "search button" at bounding box center [597, 71] width 15 height 15
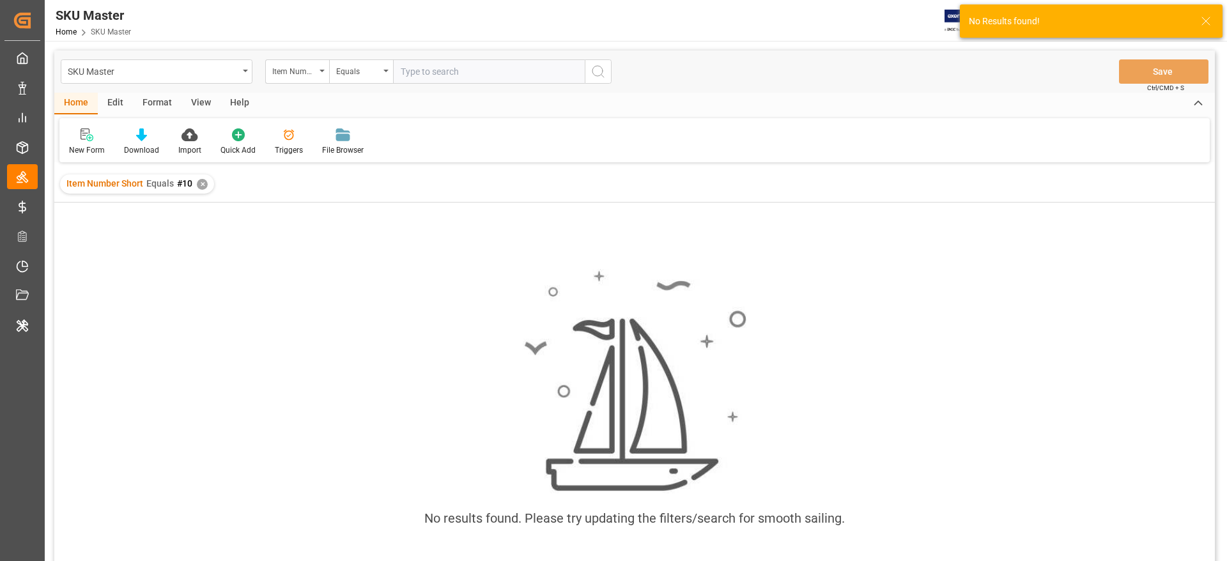
click at [201, 185] on div "✕" at bounding box center [202, 184] width 11 height 11
